Goal: Navigation & Orientation: Find specific page/section

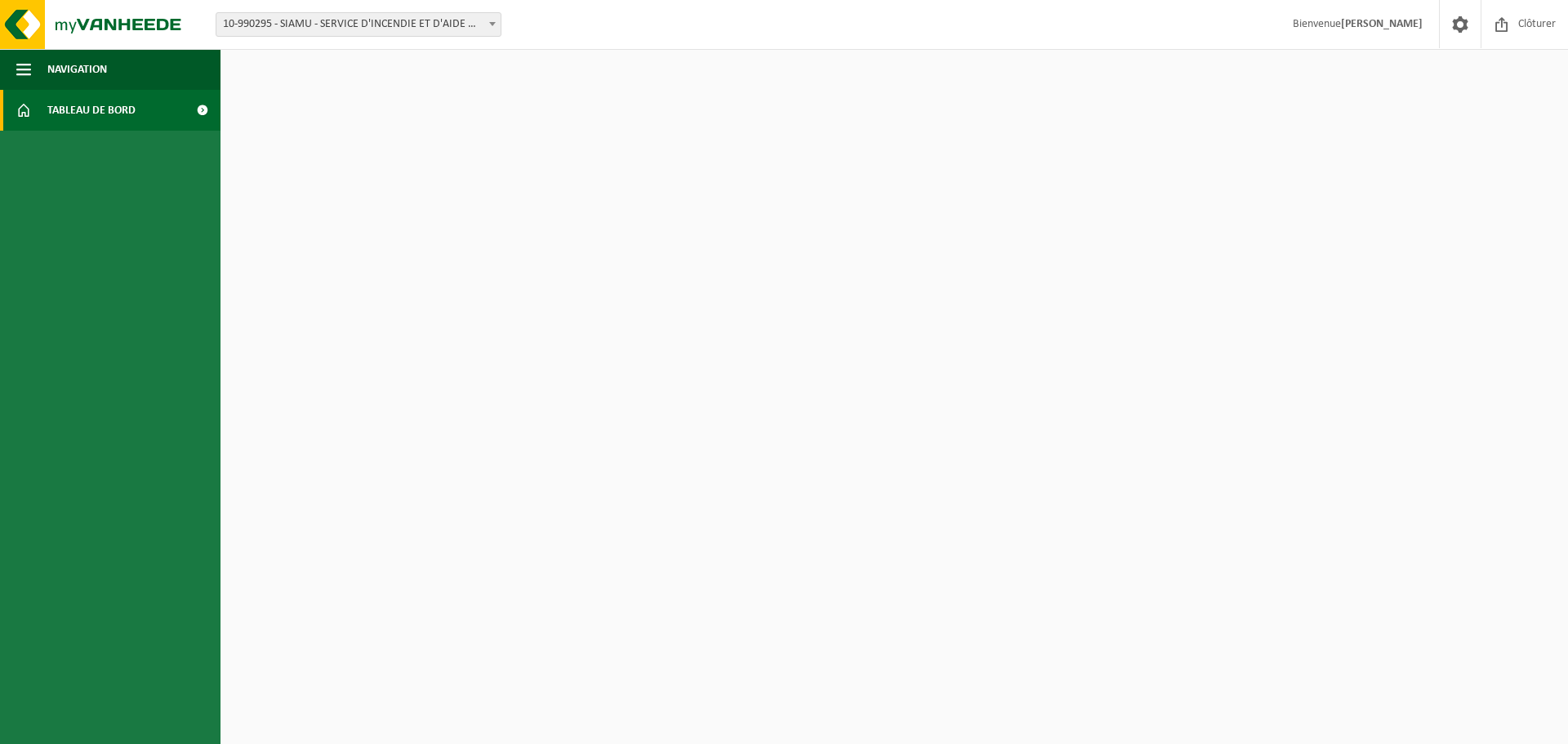
click at [82, 110] on span "Tableau de bord" at bounding box center [91, 109] width 88 height 41
click at [86, 23] on img at bounding box center [98, 25] width 196 height 49
click at [349, 29] on span "10-990295 - SIAMU - SERVICE D'INCENDIE ET D'AIDE MÉDICALE URGENTE DE LA RÉGION …" at bounding box center [358, 25] width 284 height 23
click at [68, 110] on span "Tableau de bord" at bounding box center [91, 109] width 88 height 41
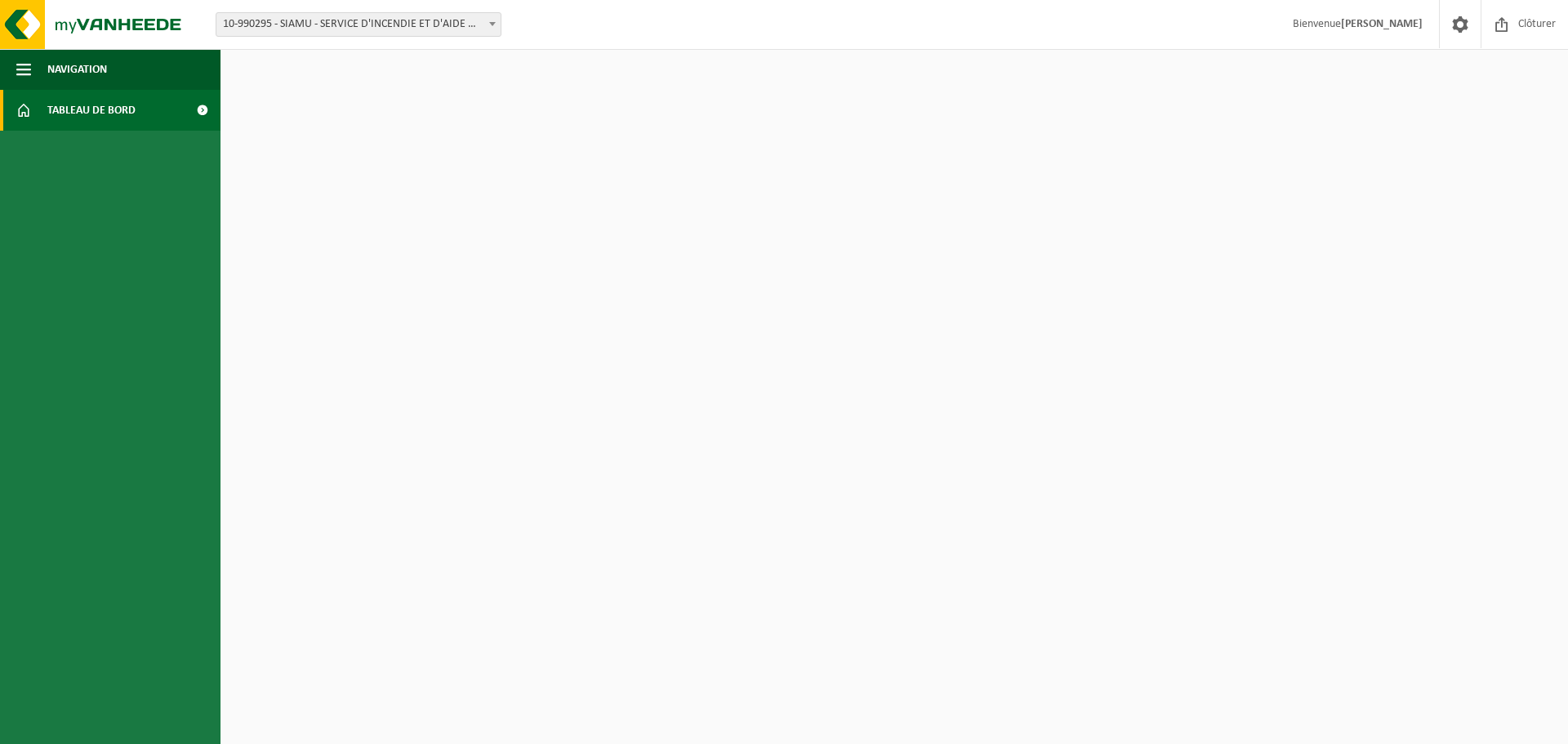
click at [203, 106] on span at bounding box center [202, 109] width 37 height 41
click at [116, 25] on img at bounding box center [98, 25] width 196 height 49
click at [361, 167] on html "Site: 10-990295 - SIAMU - SERVICE D'INCENDIE ET D'AIDE MÉDICALE URGENTE DE LA R…" at bounding box center [784, 372] width 1568 height 744
click at [1258, 359] on html "Site: 10-990295 - SIAMU - SERVICE D'INCENDIE ET D'AIDE MÉDICALE URGENTE DE LA R…" at bounding box center [784, 372] width 1568 height 744
click at [200, 107] on span at bounding box center [202, 109] width 37 height 41
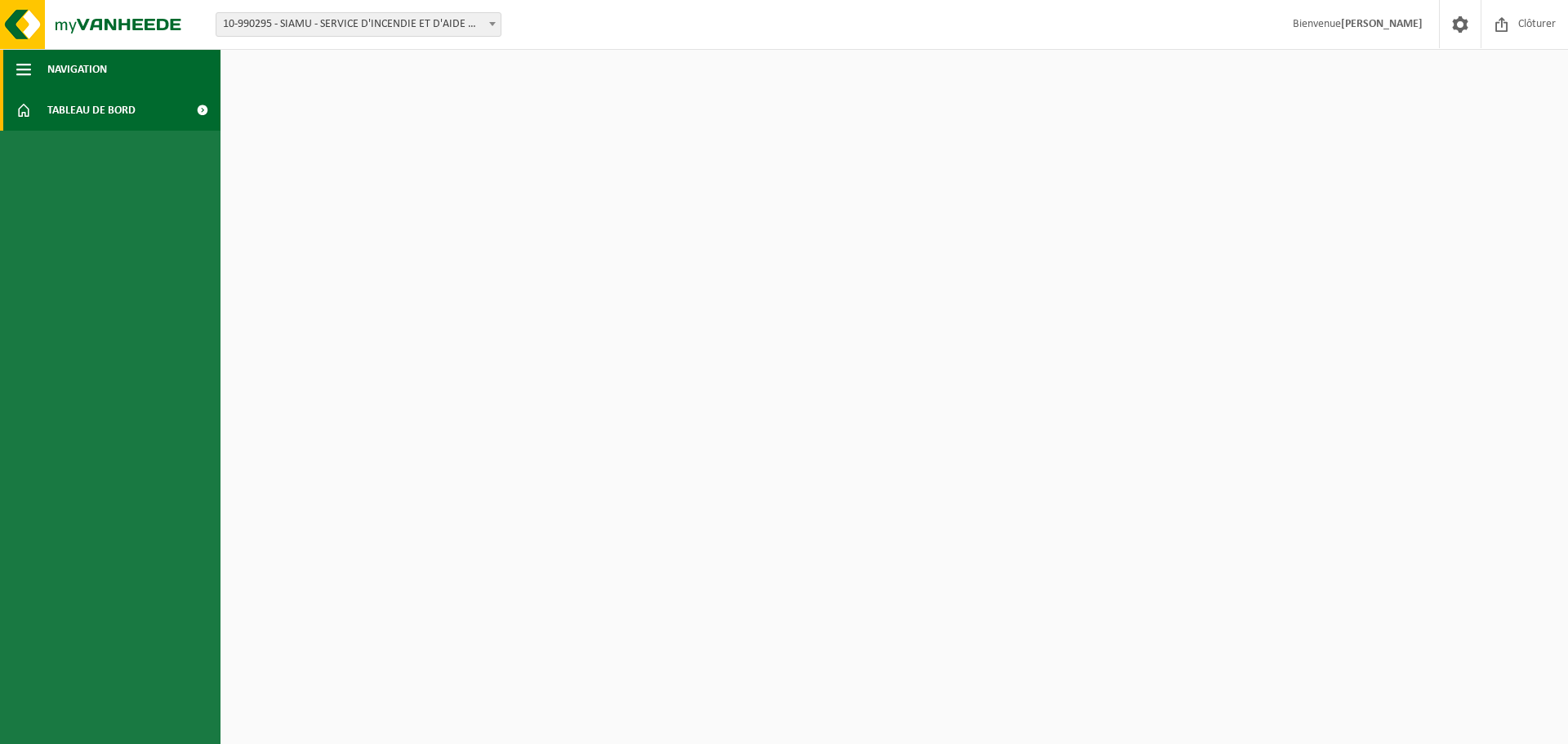
click at [61, 65] on span "Navigation" at bounding box center [77, 69] width 60 height 41
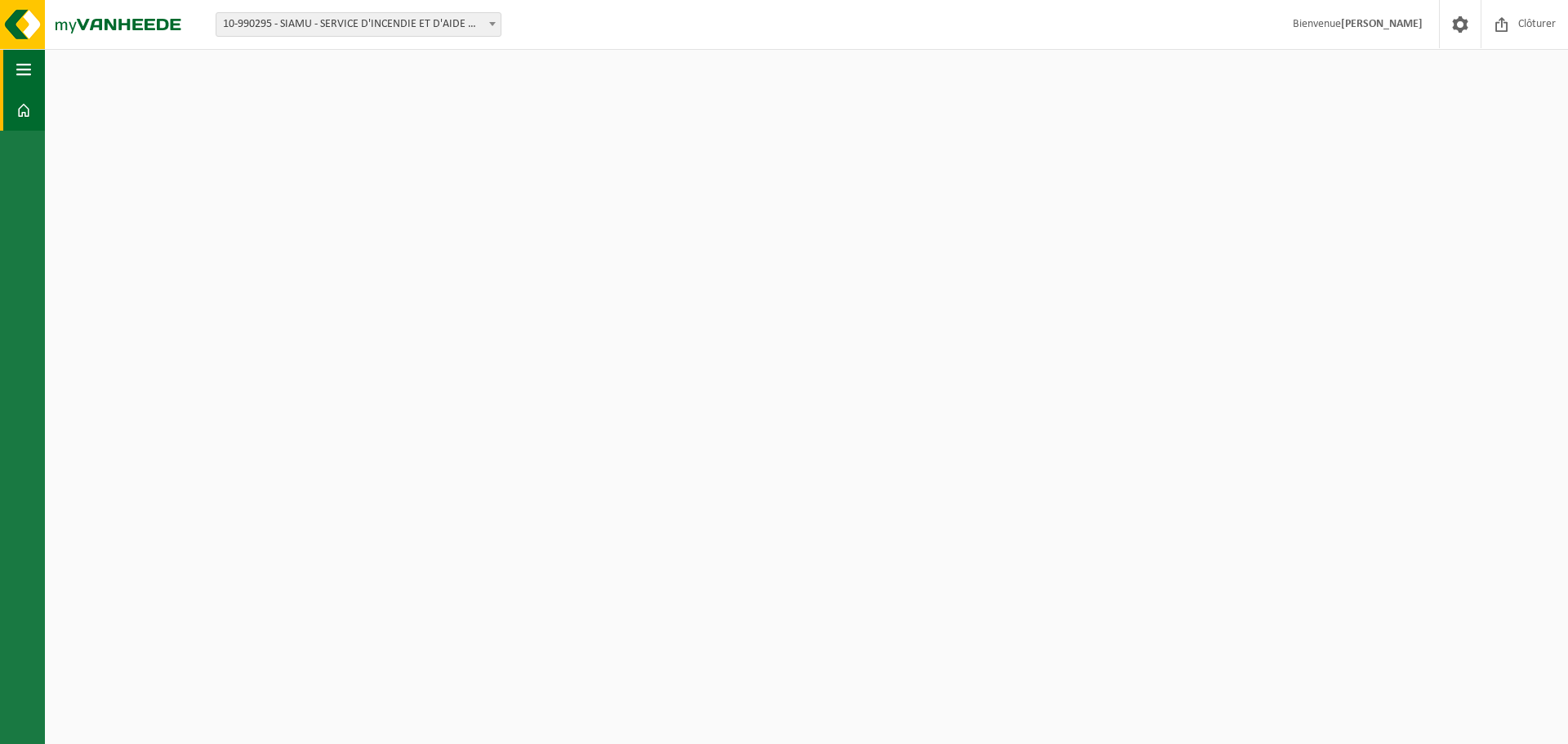
click at [25, 68] on span "button" at bounding box center [23, 69] width 14 height 41
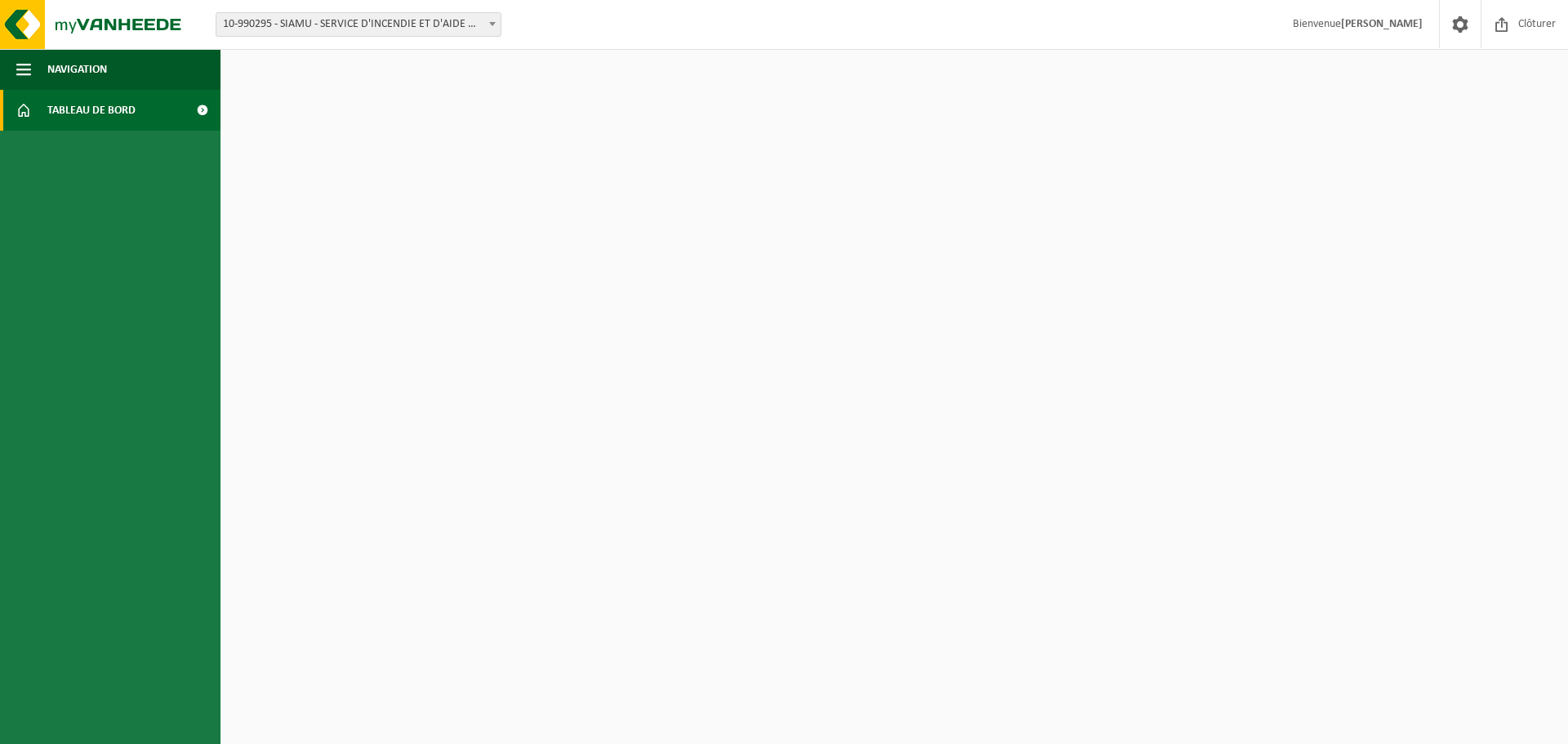
click at [205, 109] on span at bounding box center [202, 109] width 37 height 41
click at [200, 108] on span at bounding box center [202, 109] width 37 height 41
click at [130, 99] on span "Tableau de bord" at bounding box center [91, 109] width 88 height 41
click at [494, 18] on span at bounding box center [492, 24] width 16 height 21
click at [1091, 223] on html "Site: 10-990295 - SIAMU - SERVICE D'INCENDIE ET D'AIDE MÉDICALE URGENTE DE LA R…" at bounding box center [784, 372] width 1568 height 744
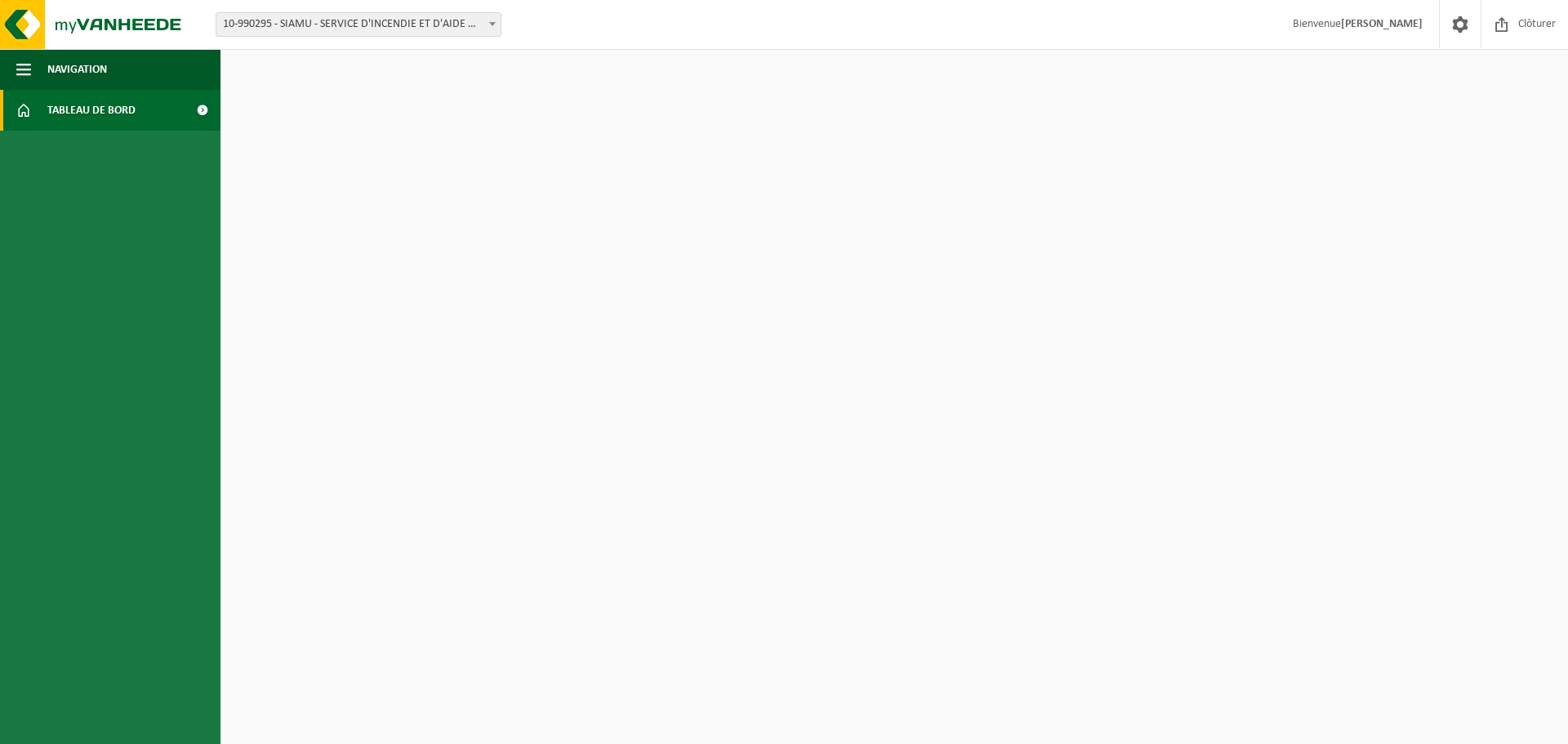
click at [202, 109] on span at bounding box center [202, 109] width 37 height 41
click at [25, 108] on span at bounding box center [23, 109] width 14 height 41
click at [141, 114] on link "Tableau de bord" at bounding box center [110, 109] width 221 height 41
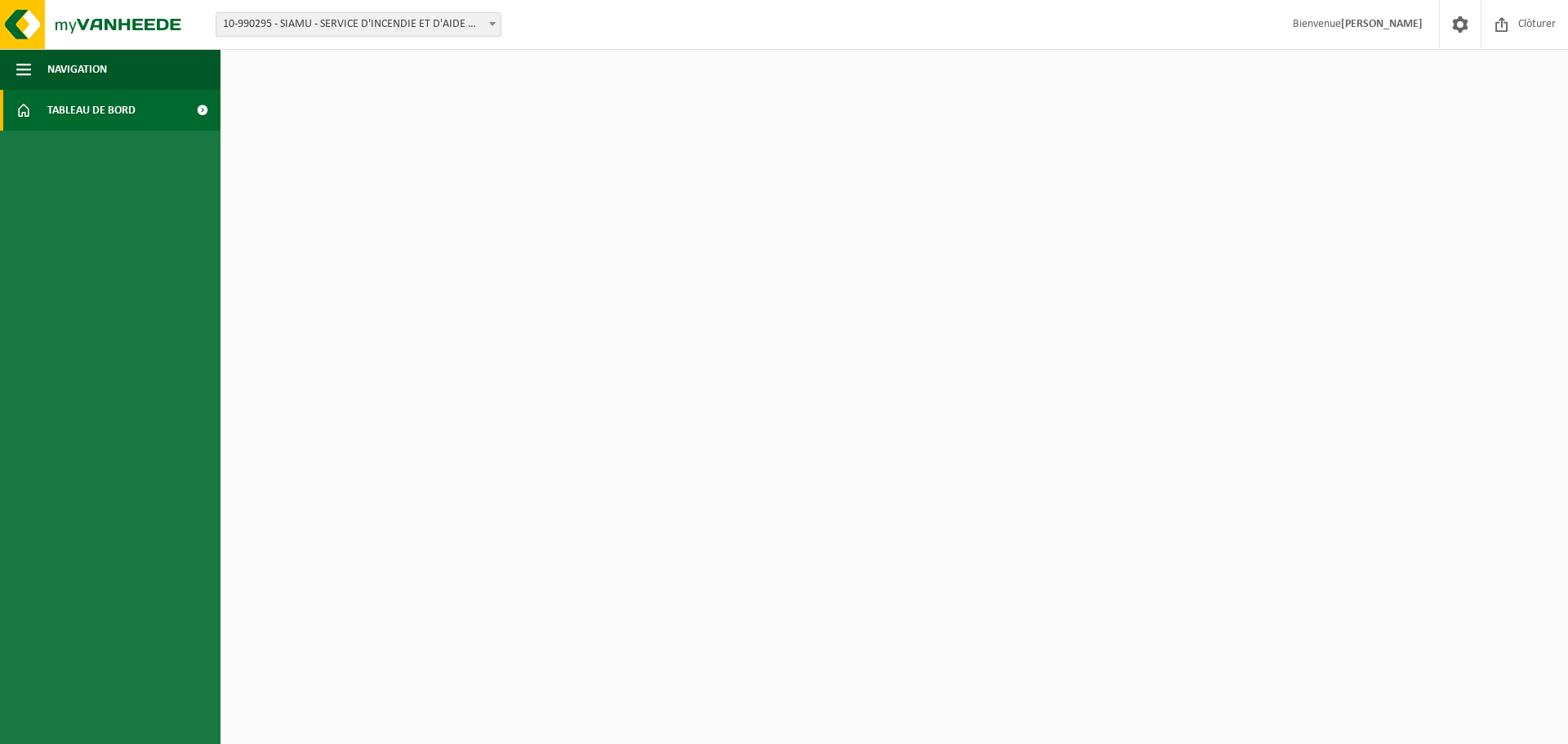
click at [203, 107] on span at bounding box center [202, 109] width 37 height 41
click at [203, 107] on span at bounding box center [202, 109] width 37 height 41
click at [151, 113] on link "Tableau de bord" at bounding box center [110, 109] width 221 height 41
